Goal: Task Accomplishment & Management: Use online tool/utility

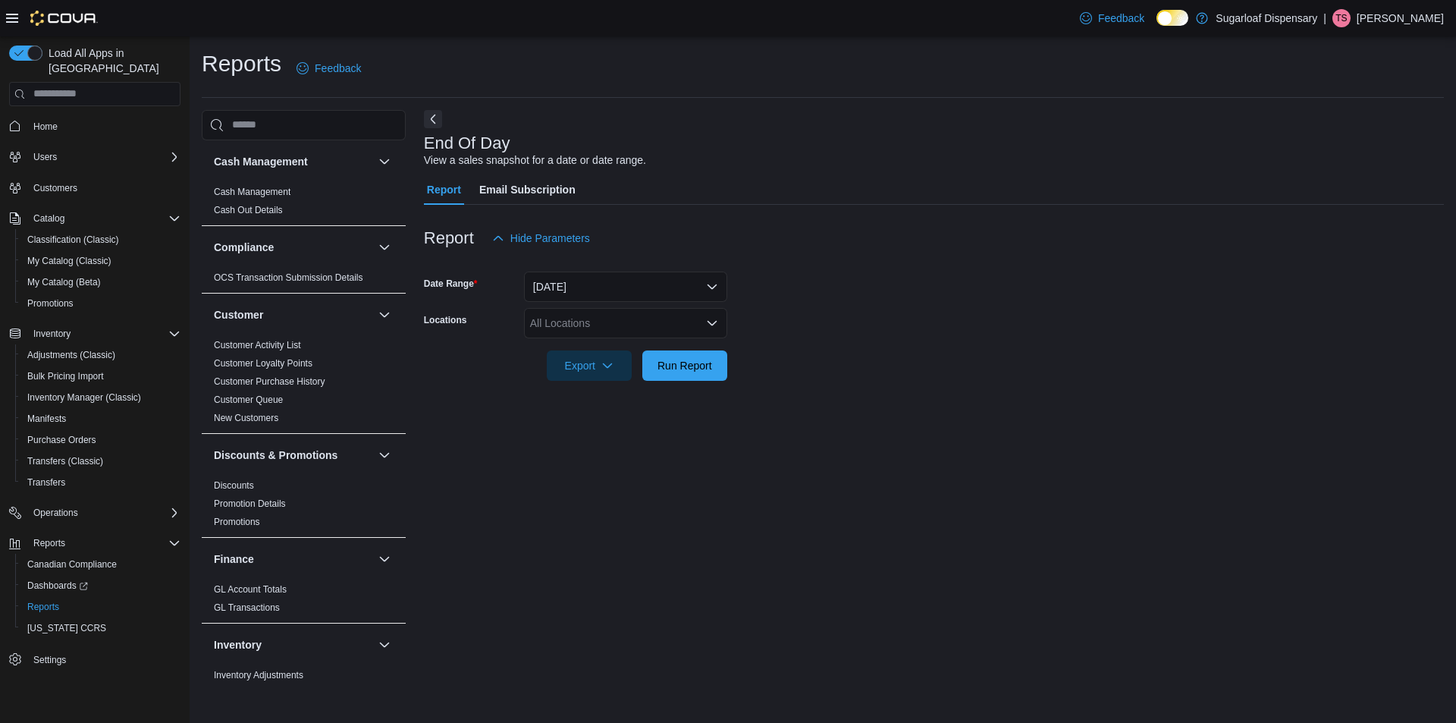
click at [699, 328] on div "All Locations" at bounding box center [625, 323] width 203 height 30
click at [601, 398] on span "[STREET_ADDRESS]" at bounding box center [609, 392] width 105 height 15
click at [815, 388] on div at bounding box center [934, 390] width 1020 height 18
click at [682, 363] on span "Run Report" at bounding box center [685, 364] width 55 height 15
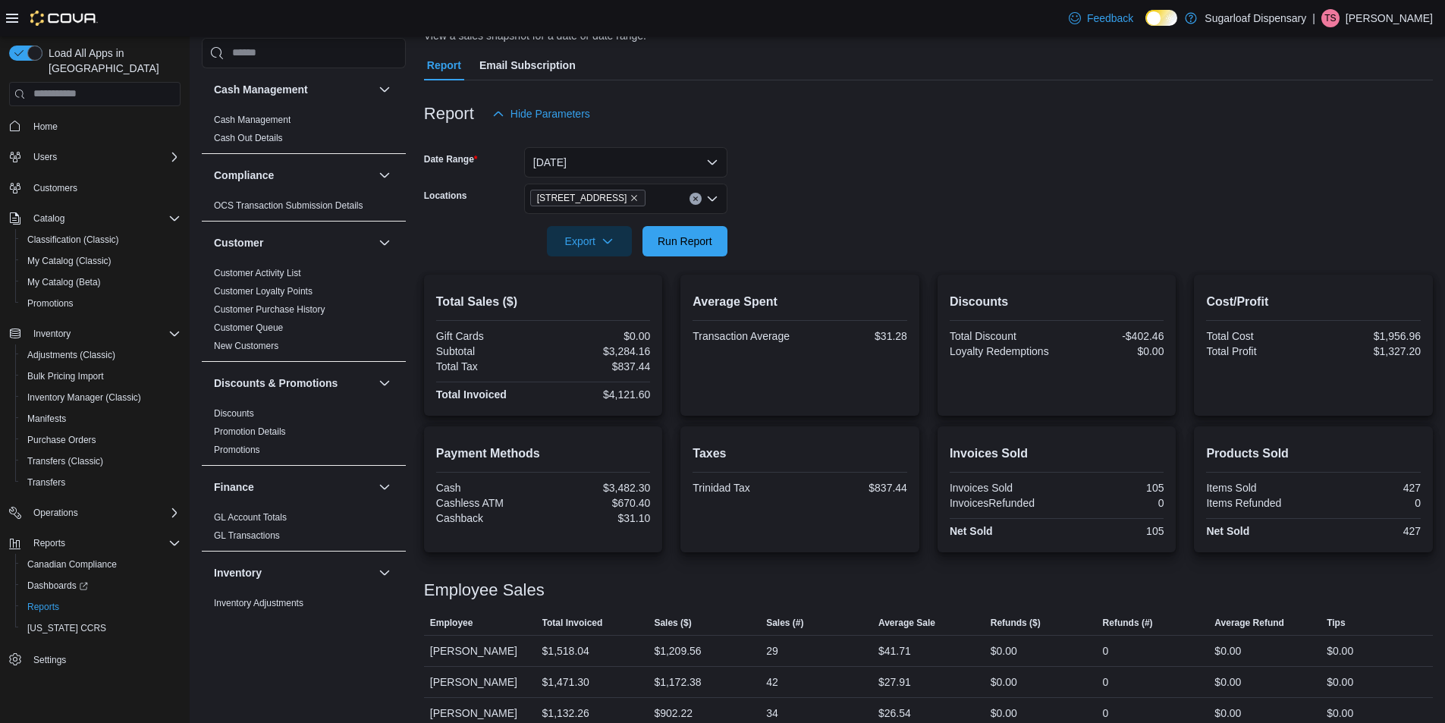
scroll to position [143, 0]
